Goal: Task Accomplishment & Management: Manage account settings

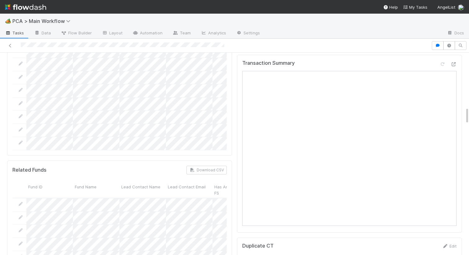
scroll to position [768, 0]
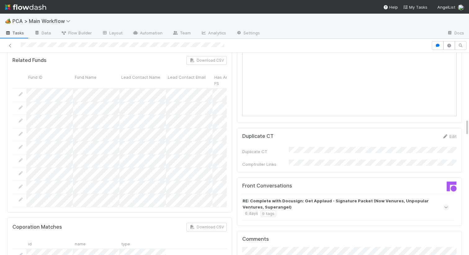
click at [326, 198] on strong "RE: Complete with Docusign: Get Applaud - Signature Packet (Now Venures, Unpopu…" at bounding box center [344, 204] width 205 height 12
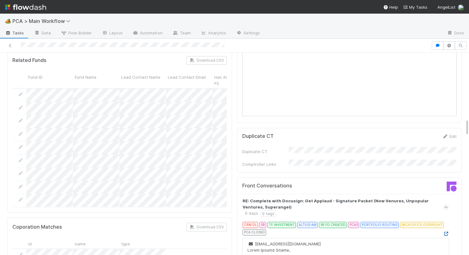
click at [445, 232] on icon at bounding box center [446, 234] width 6 height 4
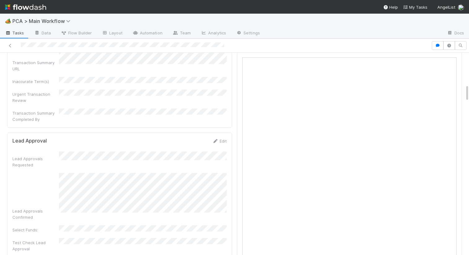
scroll to position [369, 0]
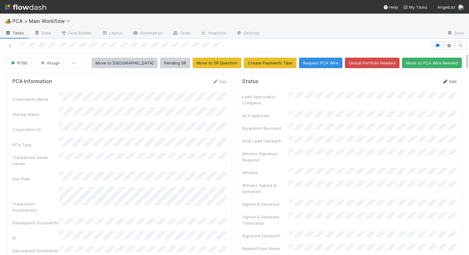
click at [450, 82] on link "Edit" at bounding box center [449, 81] width 15 height 5
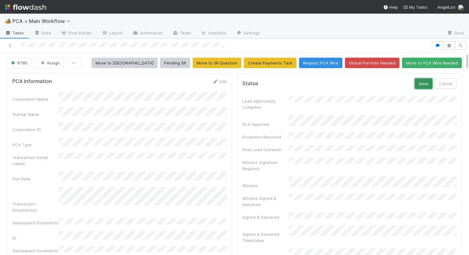
click at [424, 82] on button "Save" at bounding box center [423, 83] width 18 height 11
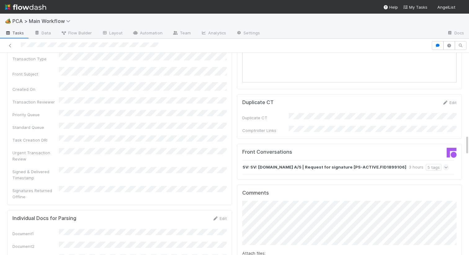
scroll to position [805, 0]
click at [259, 160] on div "SV: SV: Holdbar.com A/S | Request for signature [PS-ACTIVE.FID1899106] 3 hours …" at bounding box center [345, 167] width 207 height 14
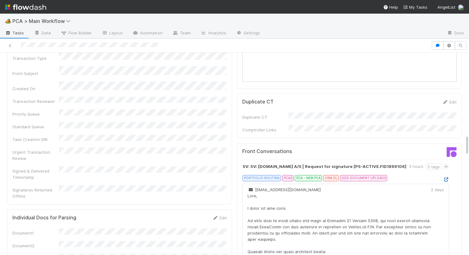
click at [447, 178] on icon at bounding box center [446, 180] width 6 height 4
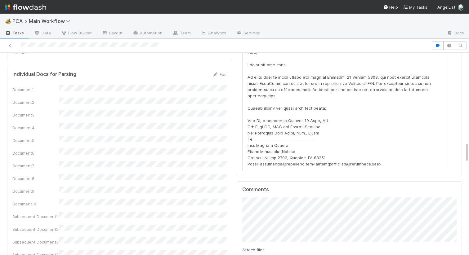
scroll to position [963, 0]
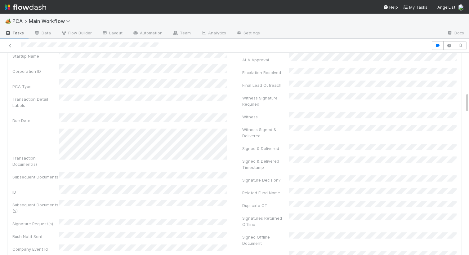
scroll to position [0, 0]
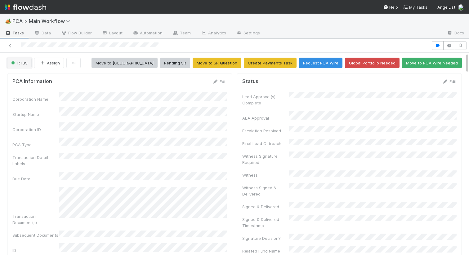
click at [27, 60] on button "RTBS" at bounding box center [19, 63] width 24 height 11
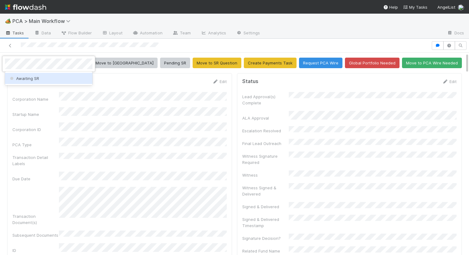
click at [28, 79] on span "Awaiting SR" at bounding box center [24, 78] width 30 height 5
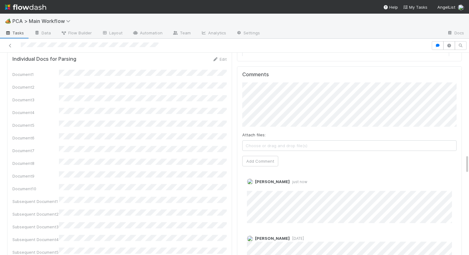
scroll to position [1118, 0]
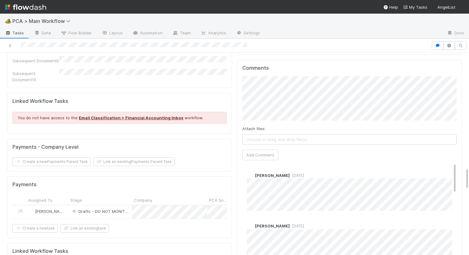
scroll to position [1050, 0]
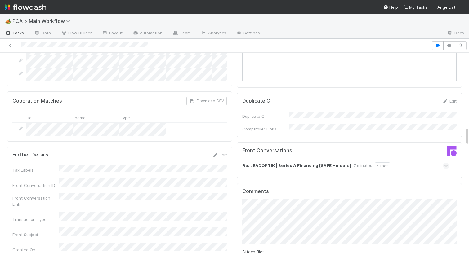
scroll to position [794, 0]
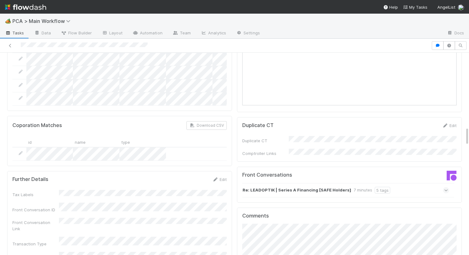
click at [299, 187] on strong "Re: LEADOPTIK | Series A Financing [SAFE Holders]" at bounding box center [296, 190] width 108 height 7
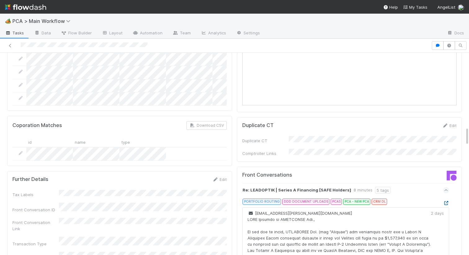
click at [446, 201] on icon at bounding box center [446, 203] width 6 height 4
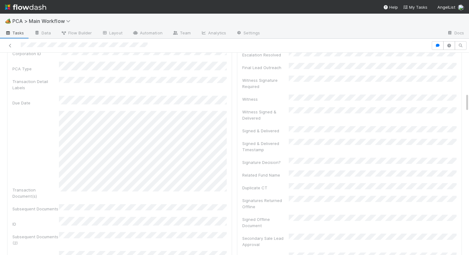
scroll to position [0, 0]
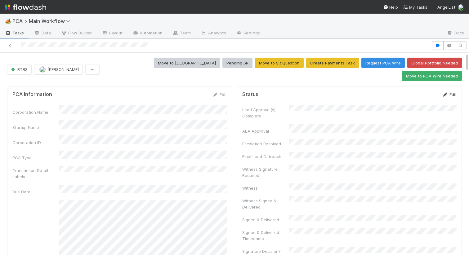
click at [454, 92] on link "Edit" at bounding box center [449, 94] width 15 height 5
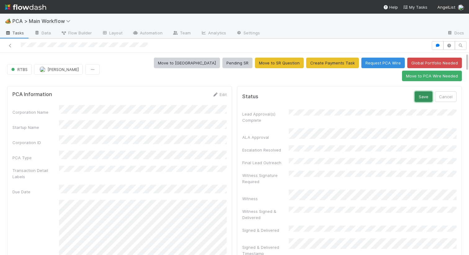
click at [425, 91] on button "Save" at bounding box center [423, 96] width 18 height 11
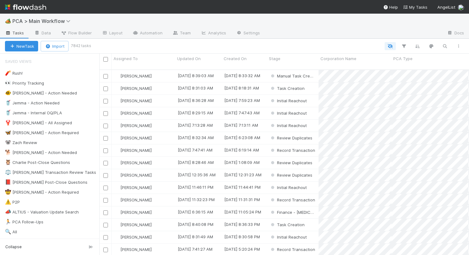
scroll to position [190, 369]
click at [45, 134] on div "🦋 Nathalie - Action Required" at bounding box center [42, 133] width 74 height 8
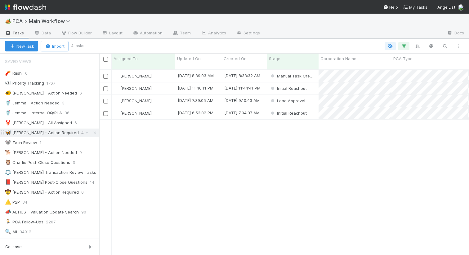
scroll to position [190, 369]
click at [166, 71] on div "[PERSON_NAME]" at bounding box center [144, 76] width 64 height 12
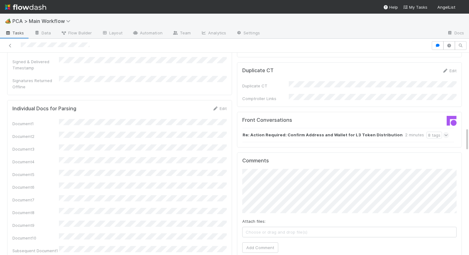
scroll to position [599, 0]
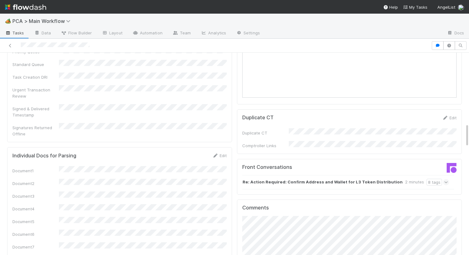
click at [274, 179] on strong "Re: Action Required: Confirm Address and Wallet for L3 Token Distribution" at bounding box center [322, 182] width 160 height 7
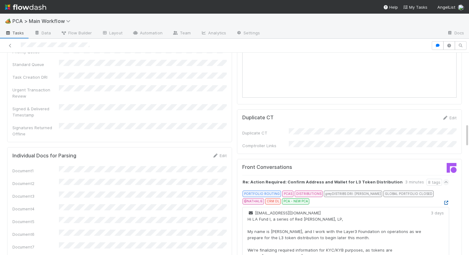
click at [446, 201] on icon at bounding box center [446, 203] width 6 height 4
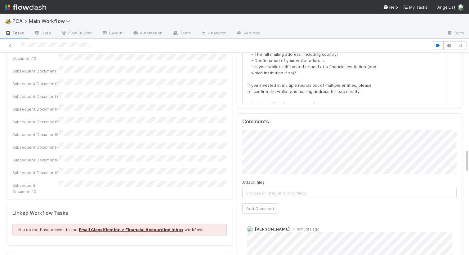
scroll to position [818, 0]
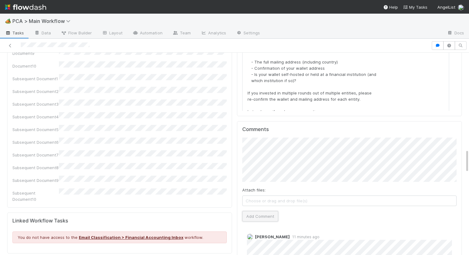
click at [253, 211] on button "Add Comment" at bounding box center [260, 216] width 36 height 11
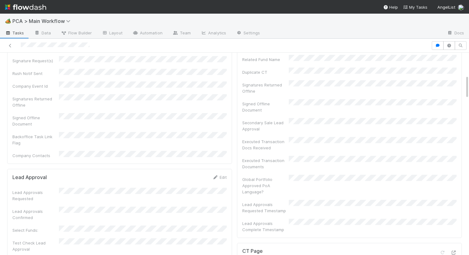
scroll to position [0, 0]
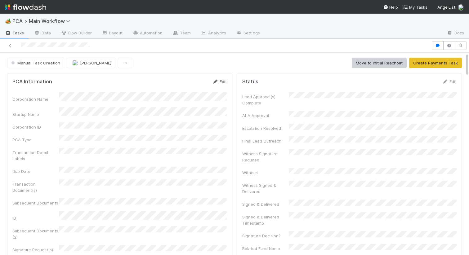
click at [222, 83] on link "Edit" at bounding box center [219, 81] width 15 height 5
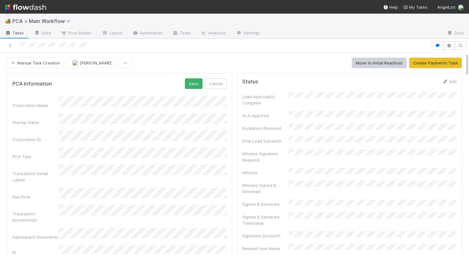
click at [43, 102] on div "Corporation Name" at bounding box center [119, 102] width 214 height 12
click at [33, 132] on div "Corporation ID" at bounding box center [119, 136] width 214 height 12
click at [193, 87] on button "Save" at bounding box center [194, 83] width 18 height 11
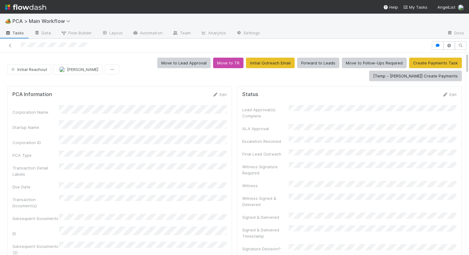
click at [42, 58] on div "Initial Reachout [PERSON_NAME] Move to Lead Approval Move to TR Initial Outreac…" at bounding box center [234, 70] width 454 height 24
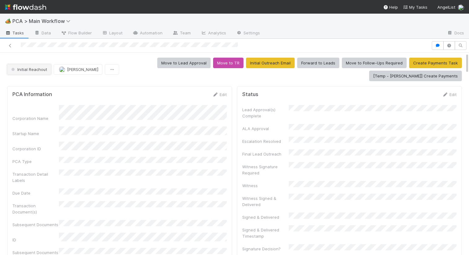
click at [37, 69] on span "Initial Reachout" at bounding box center [28, 69] width 37 height 5
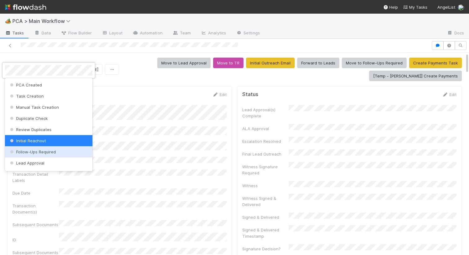
click at [28, 151] on span "Follow-Ups Required" at bounding box center [32, 151] width 47 height 5
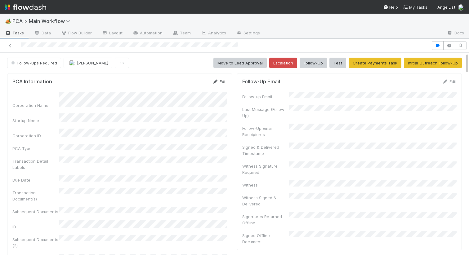
click at [222, 81] on link "Edit" at bounding box center [219, 81] width 15 height 5
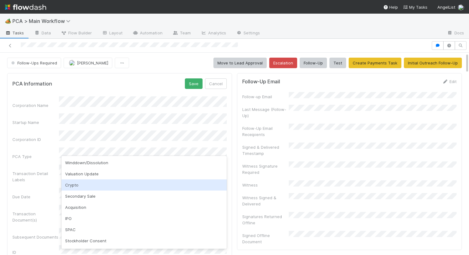
click at [83, 182] on div "Crypto" at bounding box center [143, 184] width 165 height 11
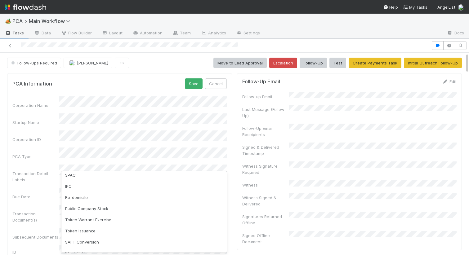
scroll to position [133, 0]
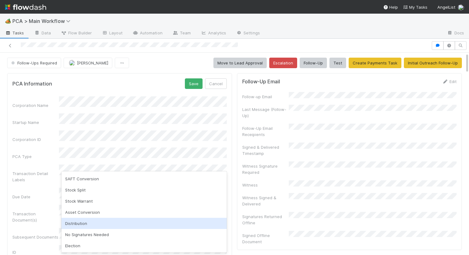
click at [78, 226] on div "Distribution" at bounding box center [143, 223] width 165 height 11
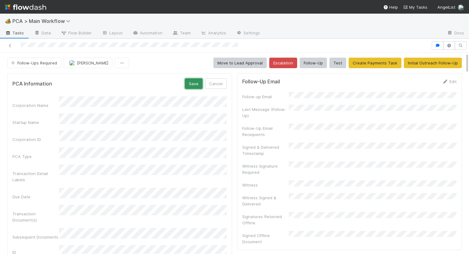
click at [193, 79] on button "Save" at bounding box center [194, 83] width 18 height 11
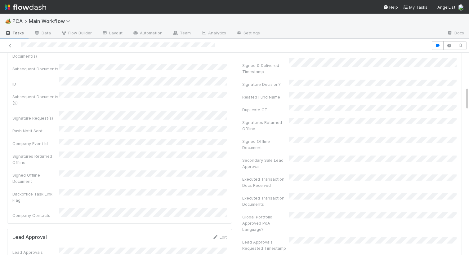
scroll to position [82, 0]
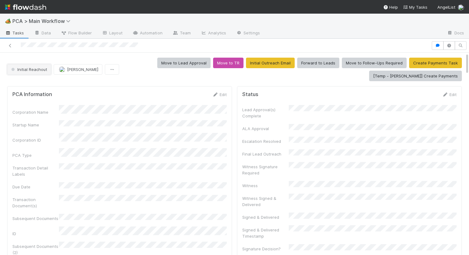
click at [23, 66] on button "Initial Reachout" at bounding box center [29, 69] width 44 height 11
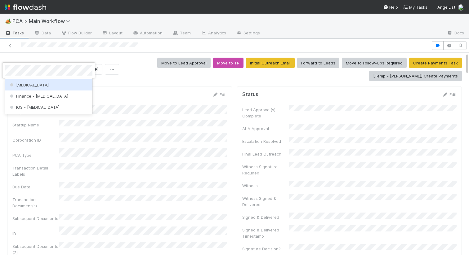
click at [22, 81] on div "ICU" at bounding box center [48, 84] width 87 height 11
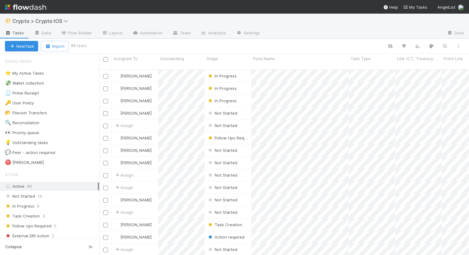
scroll to position [190, 369]
click at [47, 75] on span "46" at bounding box center [51, 73] width 11 height 8
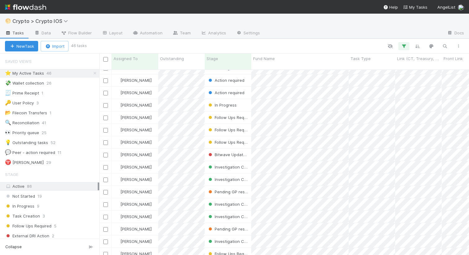
scroll to position [151, 0]
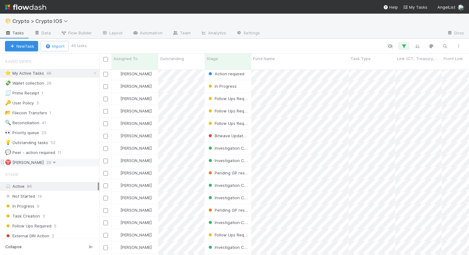
click at [51, 163] on icon at bounding box center [54, 163] width 6 height 4
click at [59, 163] on div "View Settings Default for everyone Rename this view Delete this view" at bounding box center [234, 127] width 469 height 255
click at [64, 163] on div "♈ Nathalie AIs 29" at bounding box center [52, 163] width 94 height 8
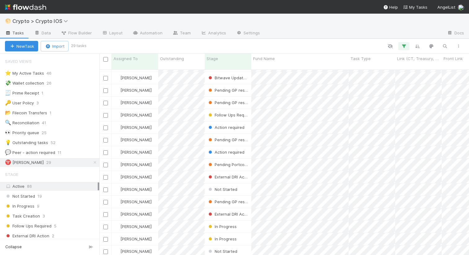
scroll to position [170, 0]
